Goal: Transaction & Acquisition: Purchase product/service

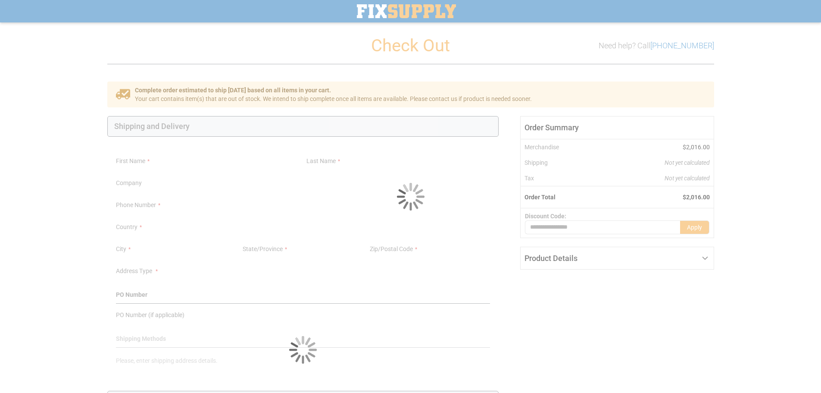
select select "**"
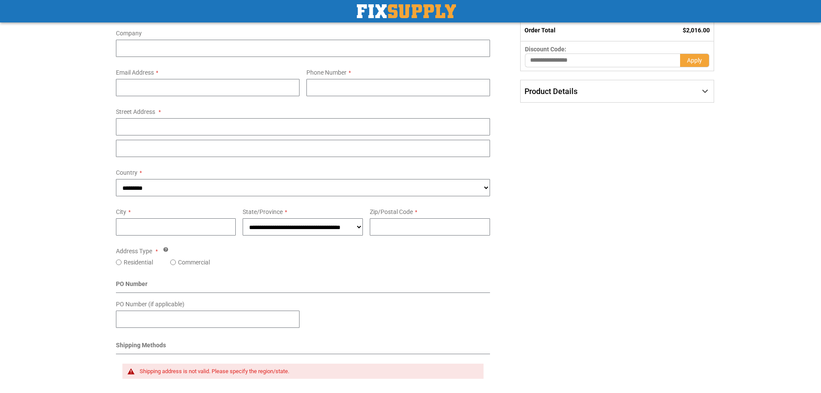
scroll to position [172, 0]
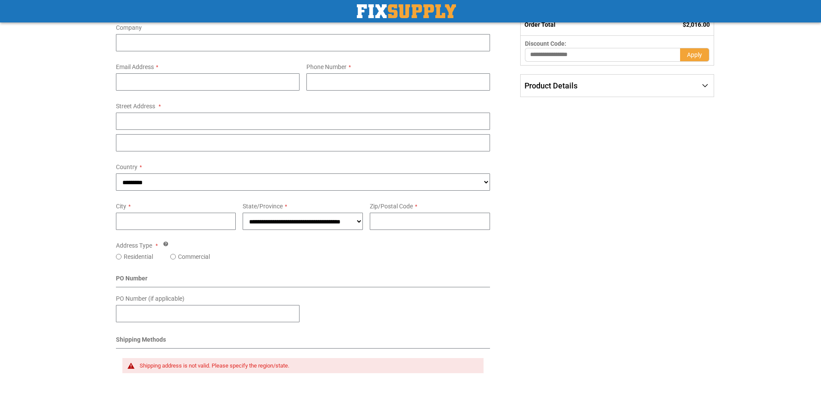
click at [568, 94] on div "Product Details" at bounding box center [617, 86] width 193 height 22
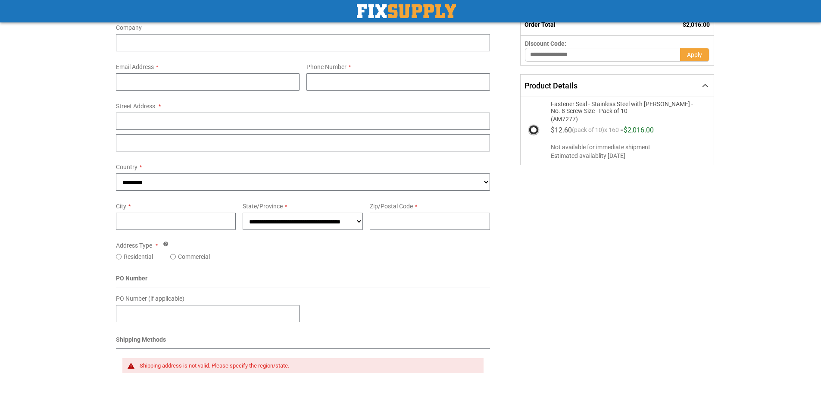
click at [566, 116] on span "(AM7277)" at bounding box center [623, 118] width 145 height 8
copy span "AM7277"
click at [569, 106] on span "Fastener Seal - Stainless Steel with [PERSON_NAME] - No. 8 Screw Size - Pack of…" at bounding box center [623, 107] width 145 height 14
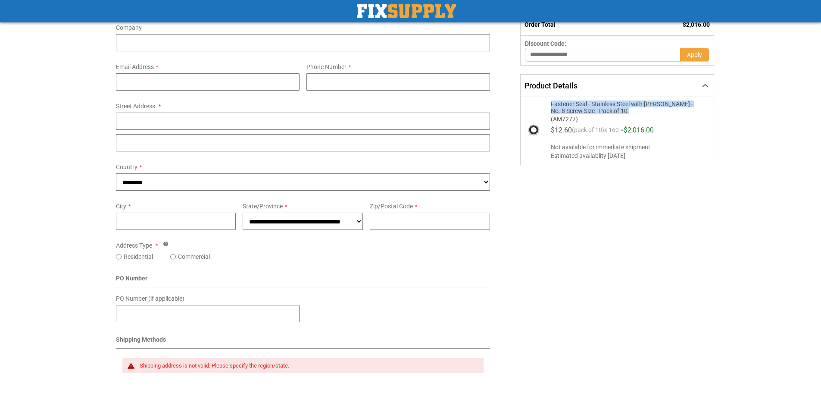
click at [569, 106] on span "Fastener Seal - Stainless Steel with [PERSON_NAME] - No. 8 Screw Size - Pack of…" at bounding box center [623, 107] width 145 height 14
copy strong "Fastener Seal - Stainless Steel with [PERSON_NAME] - No. 8 Screw Size - Pack of…"
click at [548, 231] on div "Shipping Payment Review & Submit Order Complete order estimated to ship [DATE] …" at bounding box center [410, 205] width 607 height 593
click at [547, 229] on div "Shipping Payment Review & Submit Order Complete order estimated to ship [DATE] …" at bounding box center [410, 205] width 607 height 593
drag, startPoint x: 547, startPoint y: 229, endPoint x: 450, endPoint y: 196, distance: 102.4
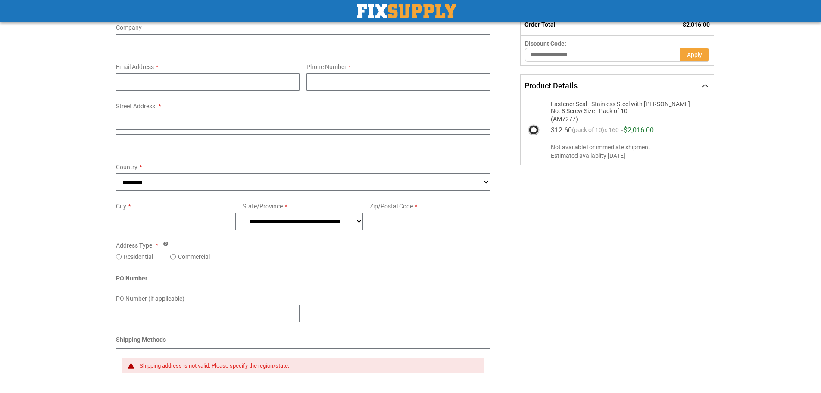
click at [547, 229] on div "Shipping Payment Review & Submit Order Complete order estimated to ship [DATE] …" at bounding box center [410, 205] width 607 height 593
drag, startPoint x: 624, startPoint y: 111, endPoint x: 550, endPoint y: 103, distance: 74.6
click at [550, 103] on div "Fastener Seal - Stainless Steel with [PERSON_NAME] - No. 8 Screw Size - Pack of…" at bounding box center [627, 129] width 160 height 59
copy span "Fastener Seal - Stainless Steel with [PERSON_NAME] - No. 8 Screw Size - Pack of…"
